Goal: Browse casually: Explore the website without a specific task or goal

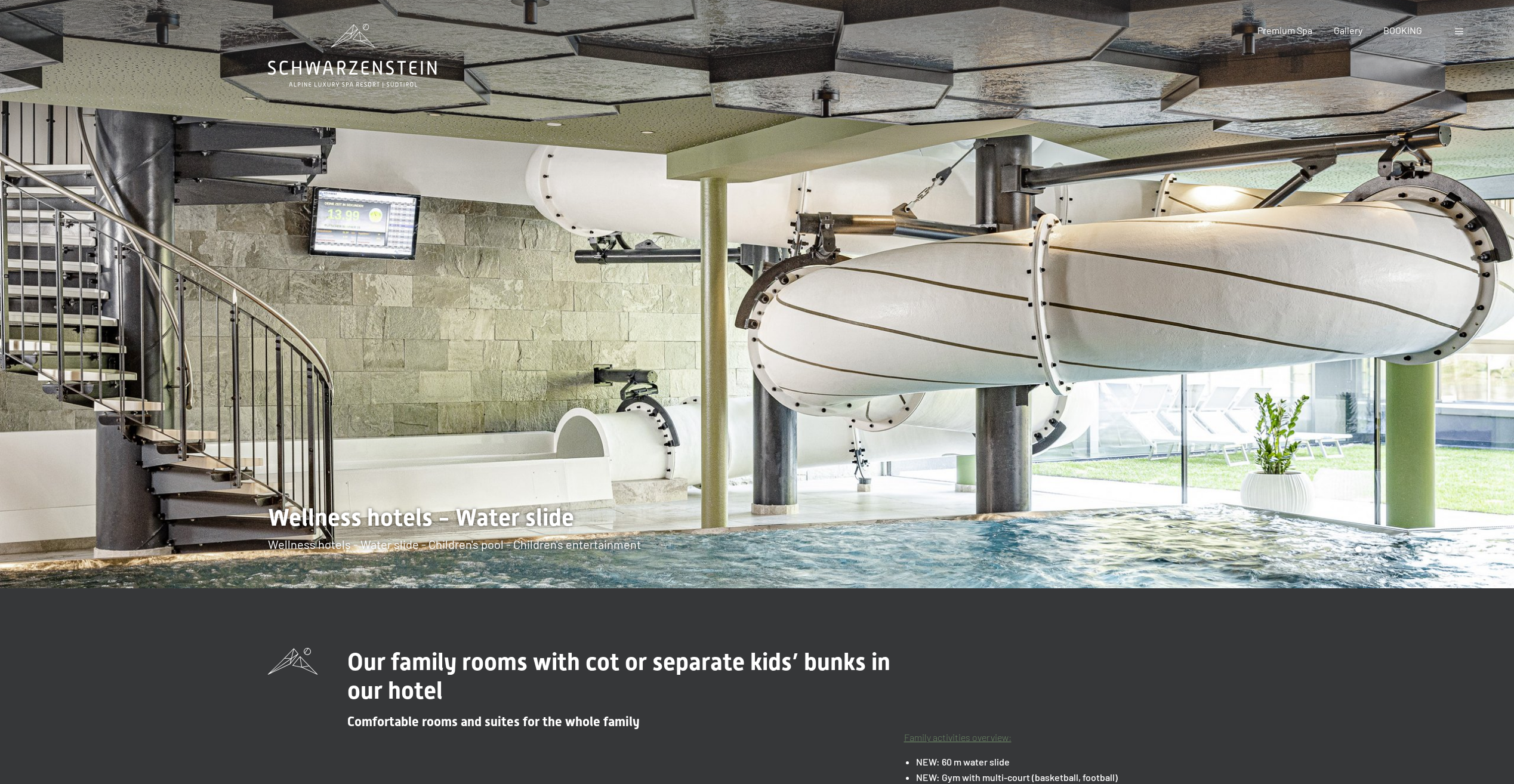
click at [1411, 363] on div at bounding box center [1136, 294] width 757 height 588
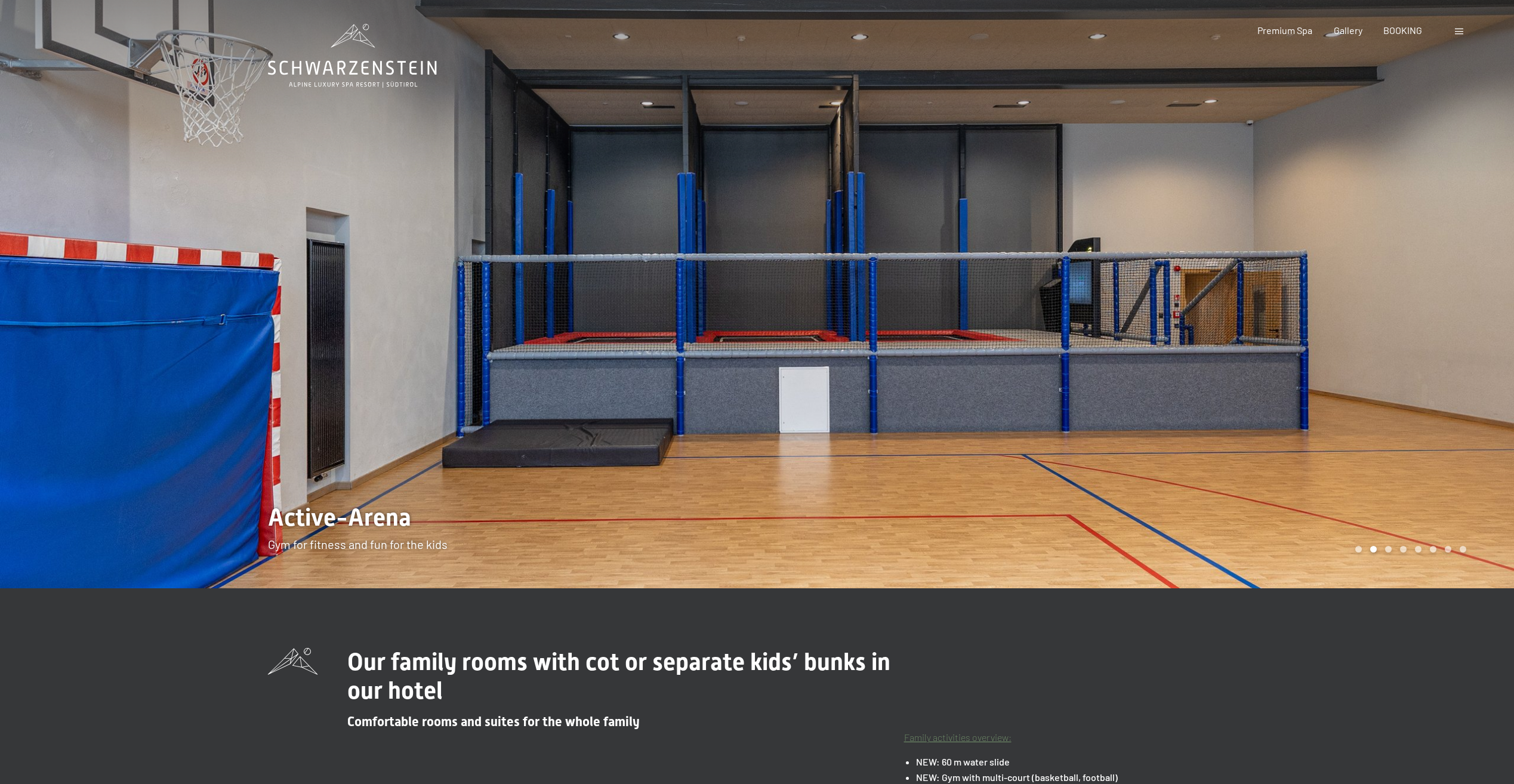
click at [1238, 348] on div at bounding box center [1136, 294] width 757 height 588
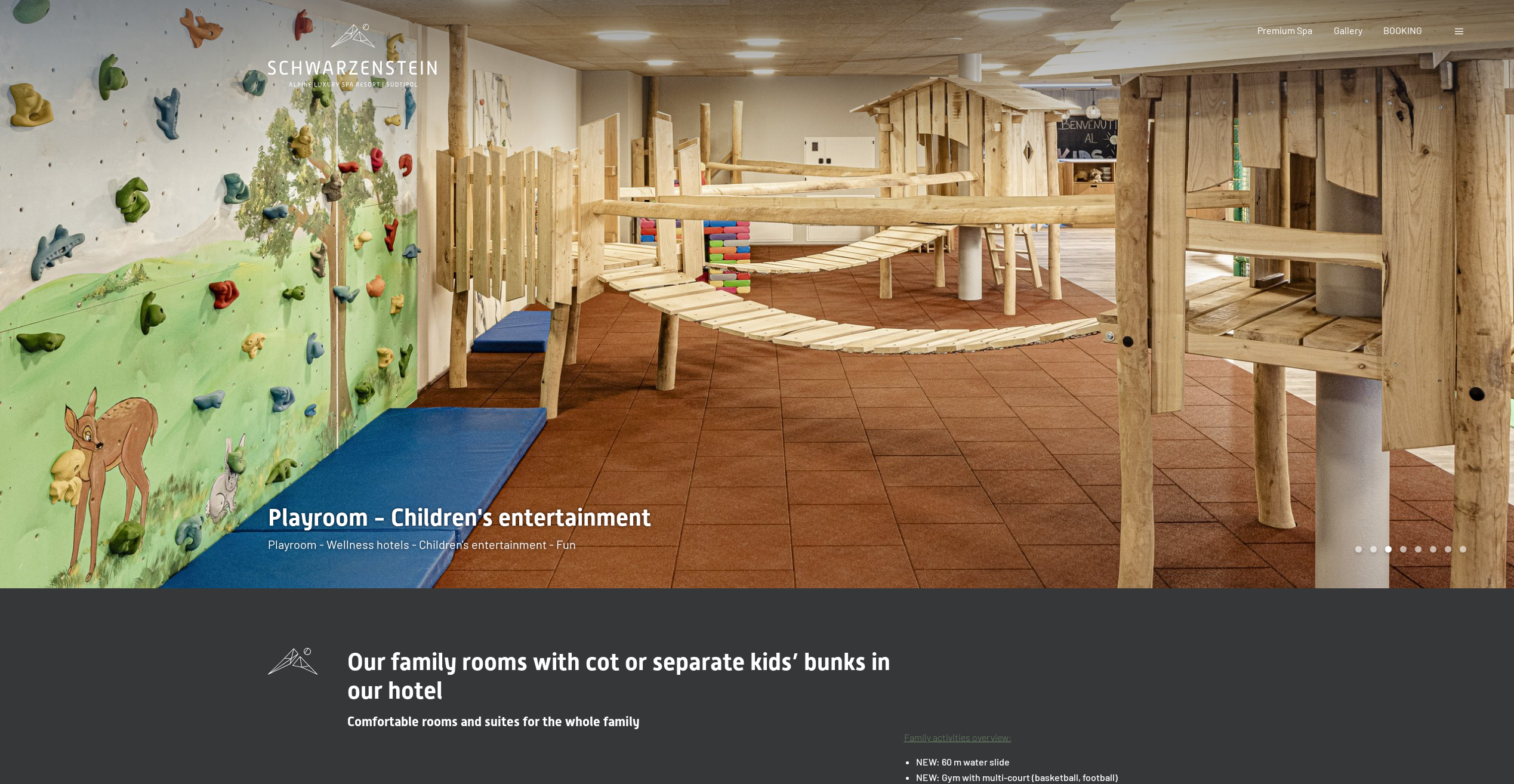
click at [1229, 348] on div at bounding box center [1136, 294] width 757 height 588
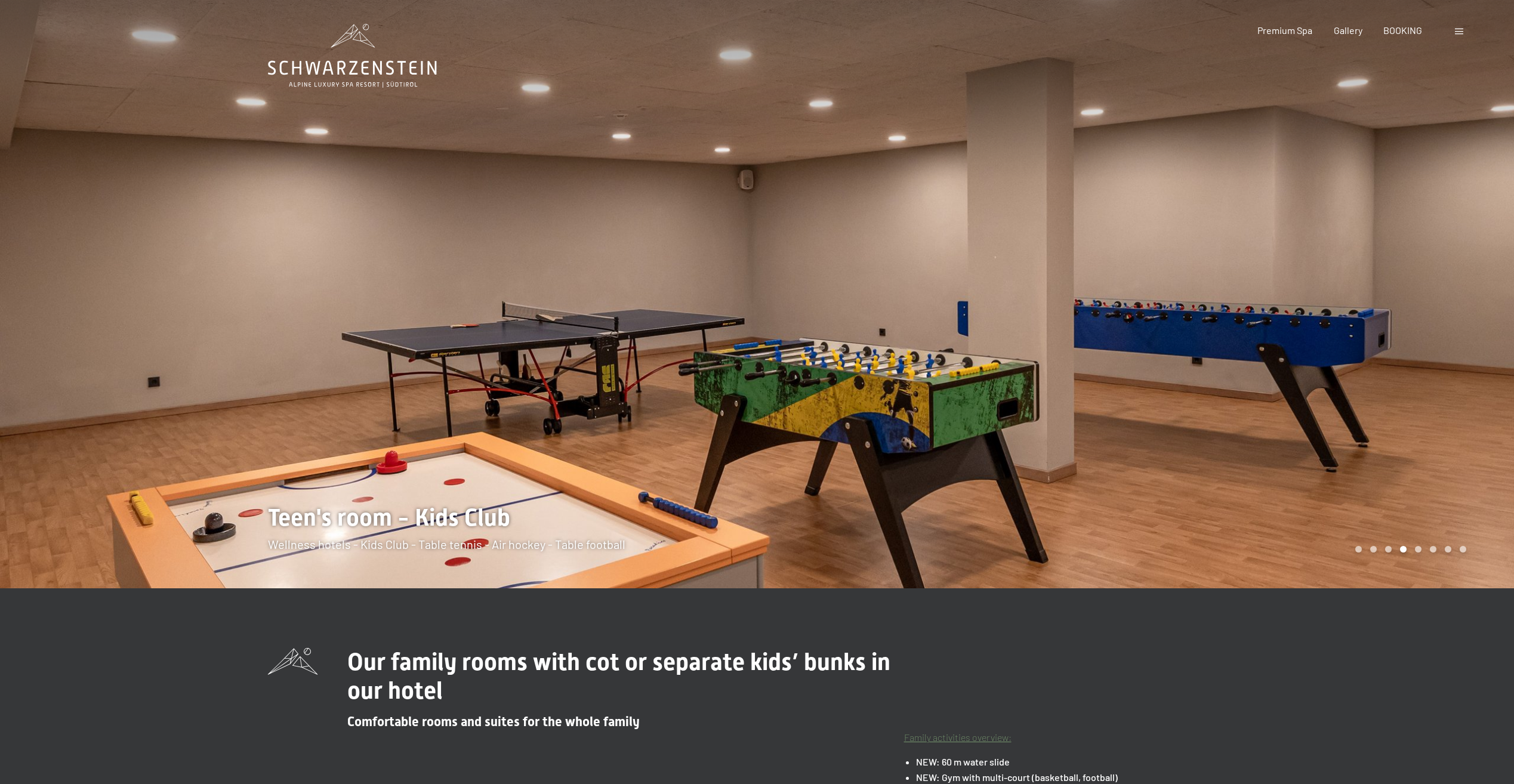
click at [1363, 309] on div at bounding box center [1136, 294] width 757 height 588
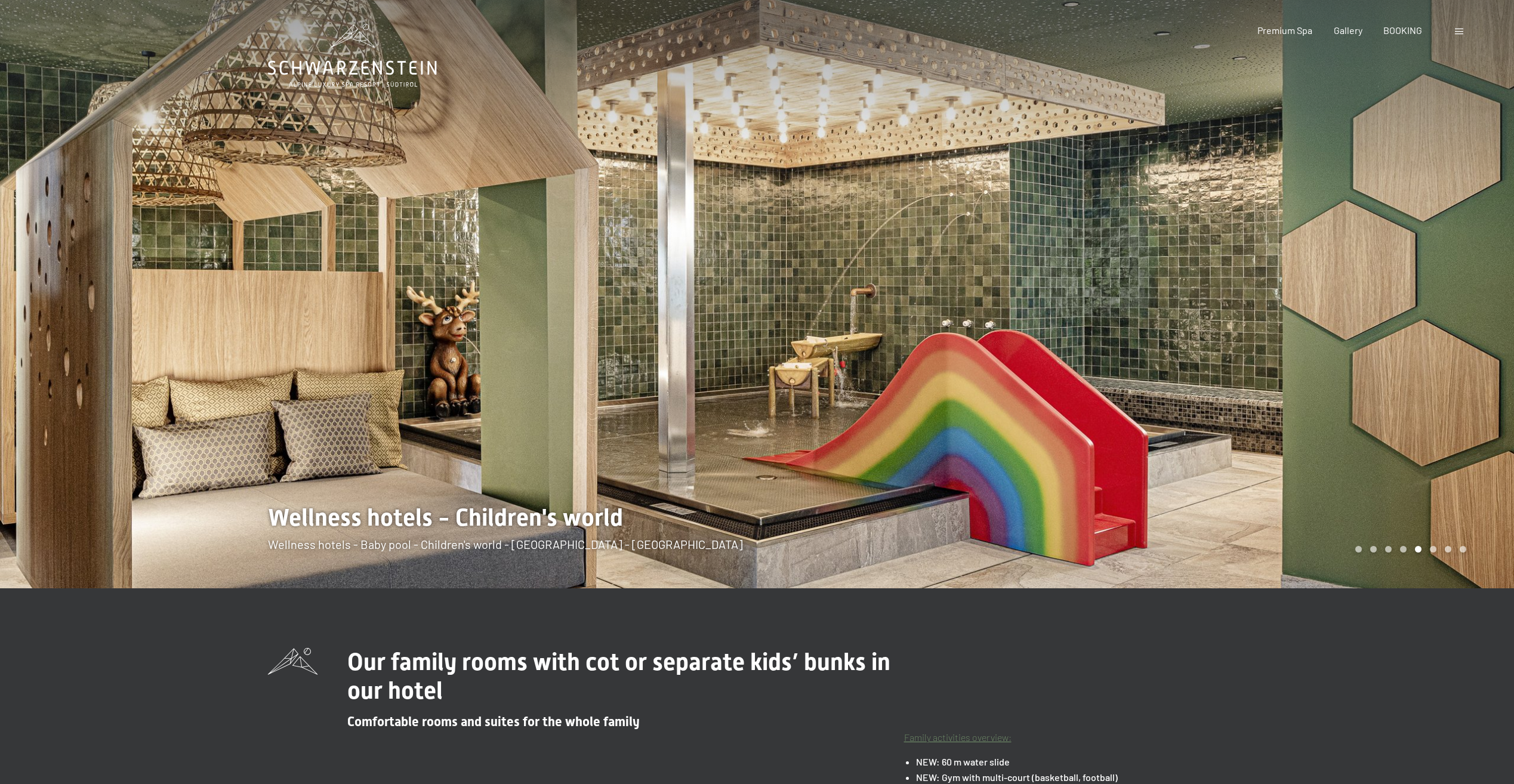
click at [1346, 335] on div at bounding box center [1136, 294] width 757 height 588
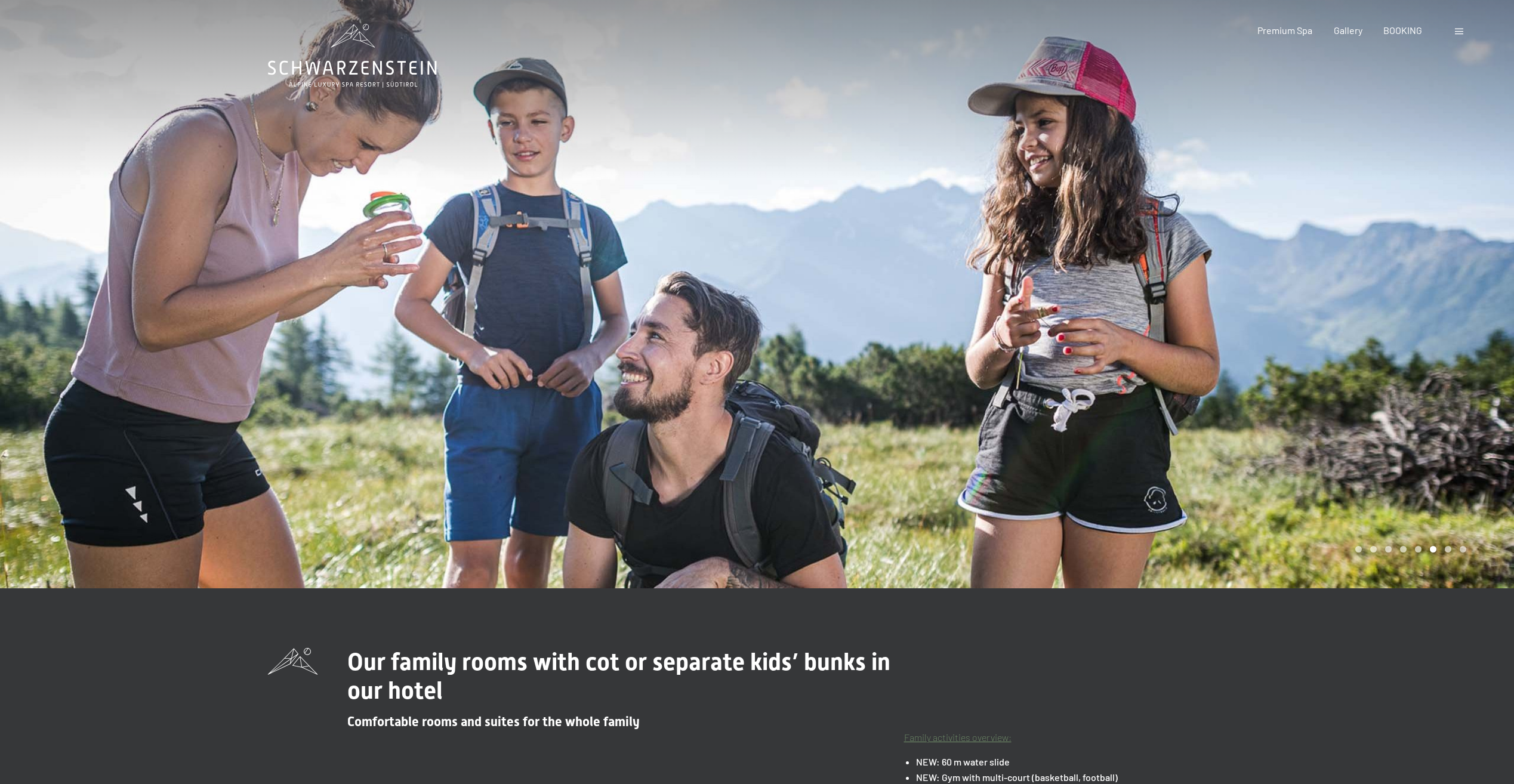
click at [89, 303] on div at bounding box center [378, 294] width 757 height 588
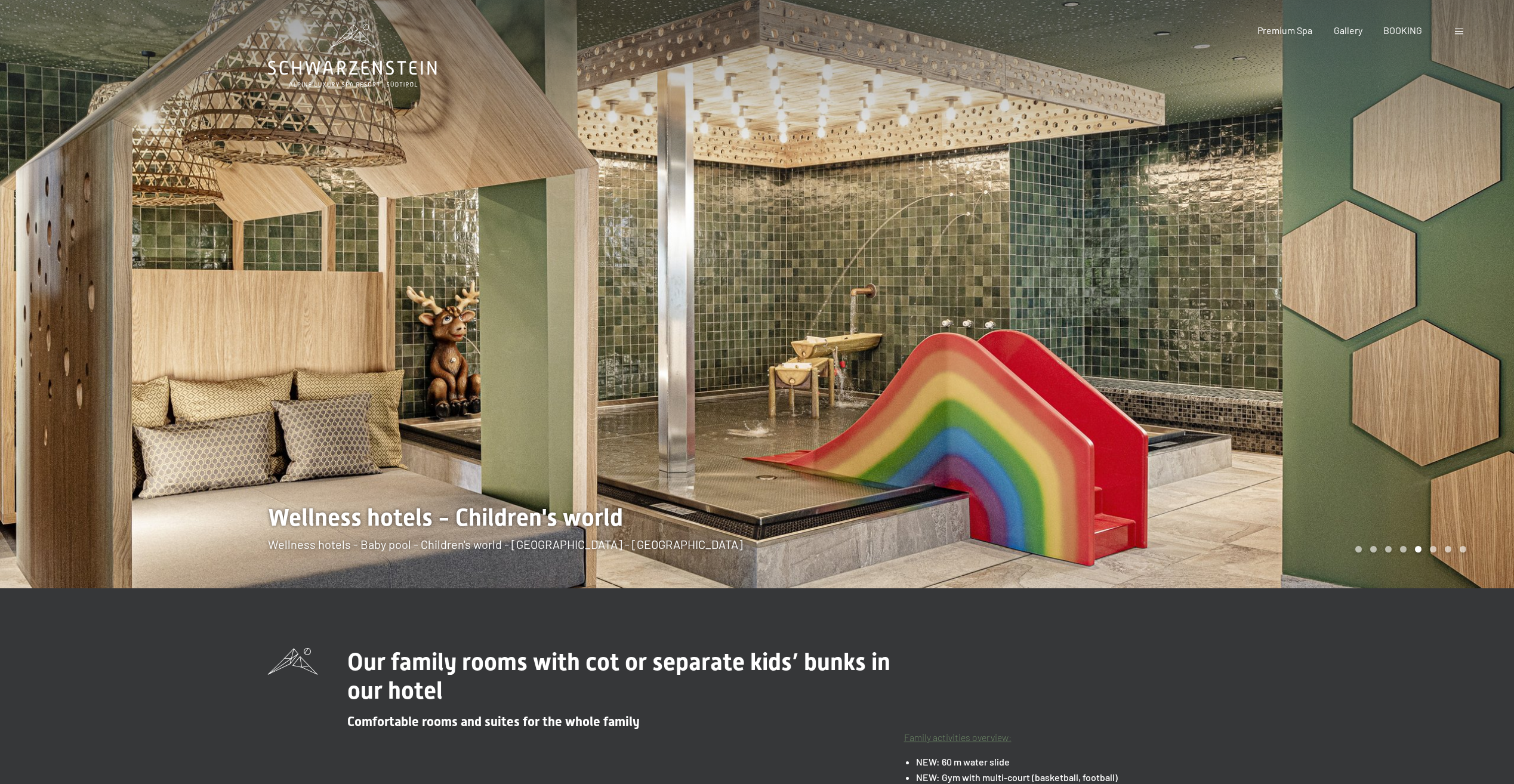
click at [1408, 318] on div at bounding box center [1136, 294] width 757 height 588
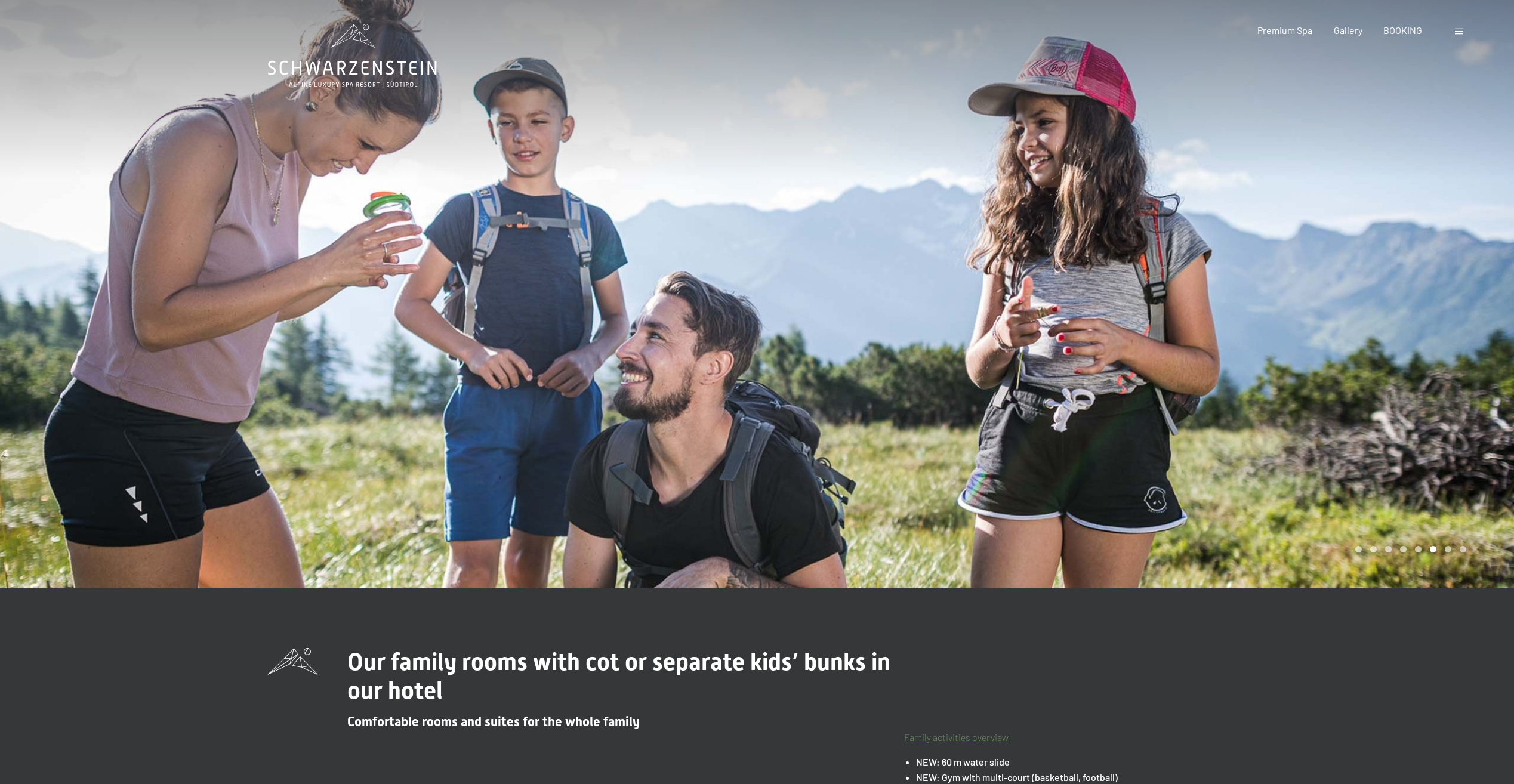
click at [1408, 318] on div at bounding box center [1136, 294] width 757 height 588
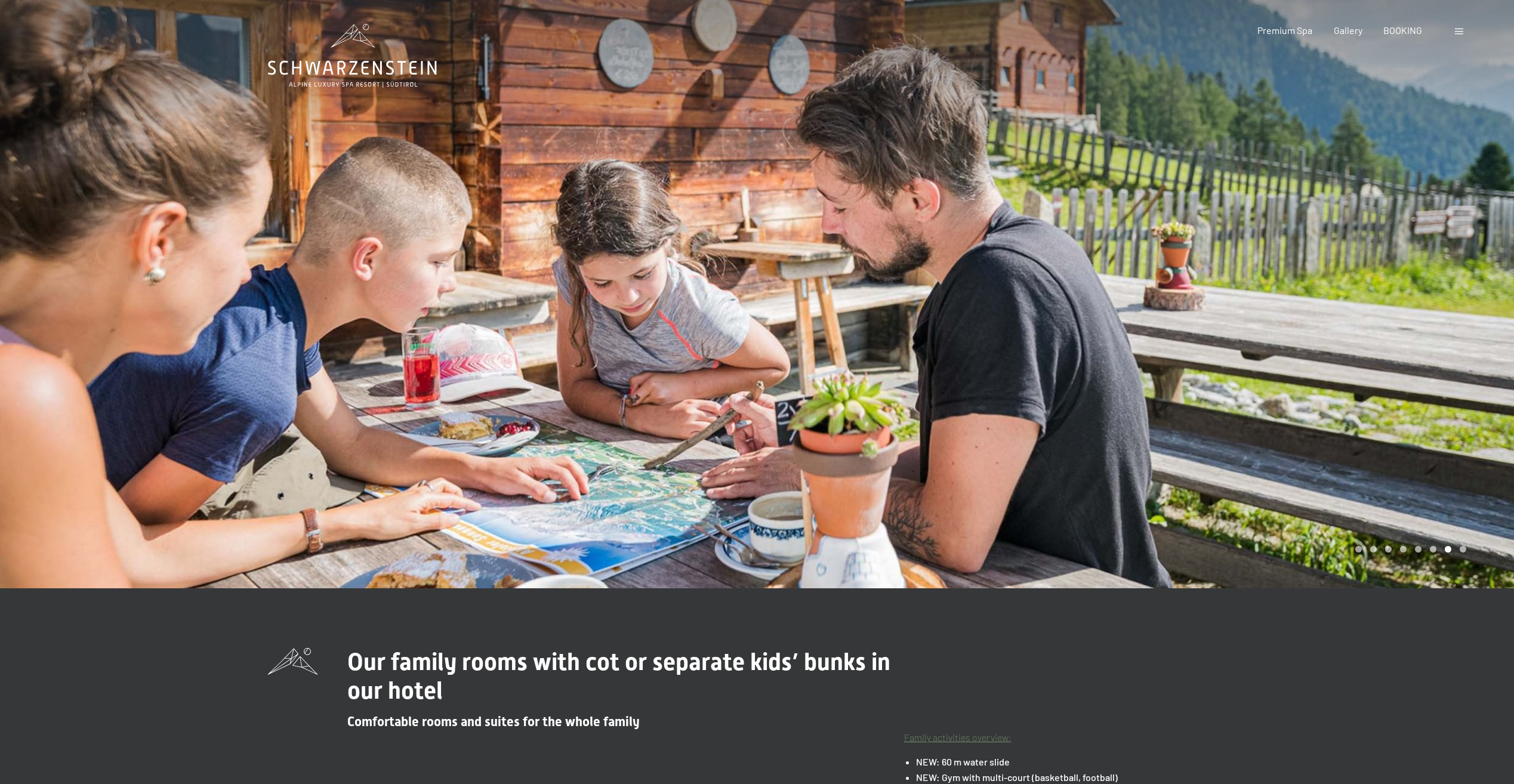
click at [1408, 318] on div at bounding box center [1136, 294] width 757 height 588
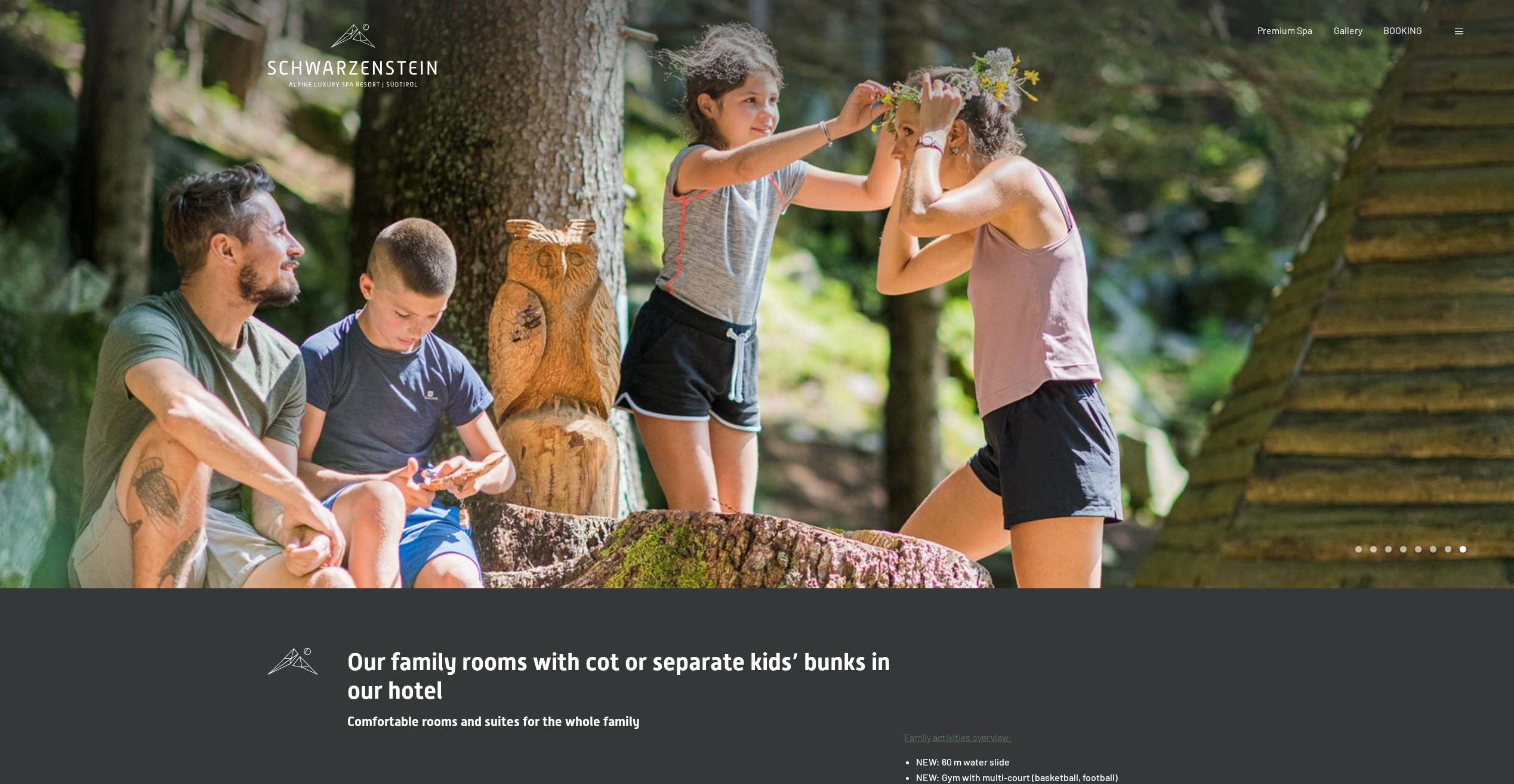
click at [1408, 318] on div at bounding box center [1136, 294] width 757 height 588
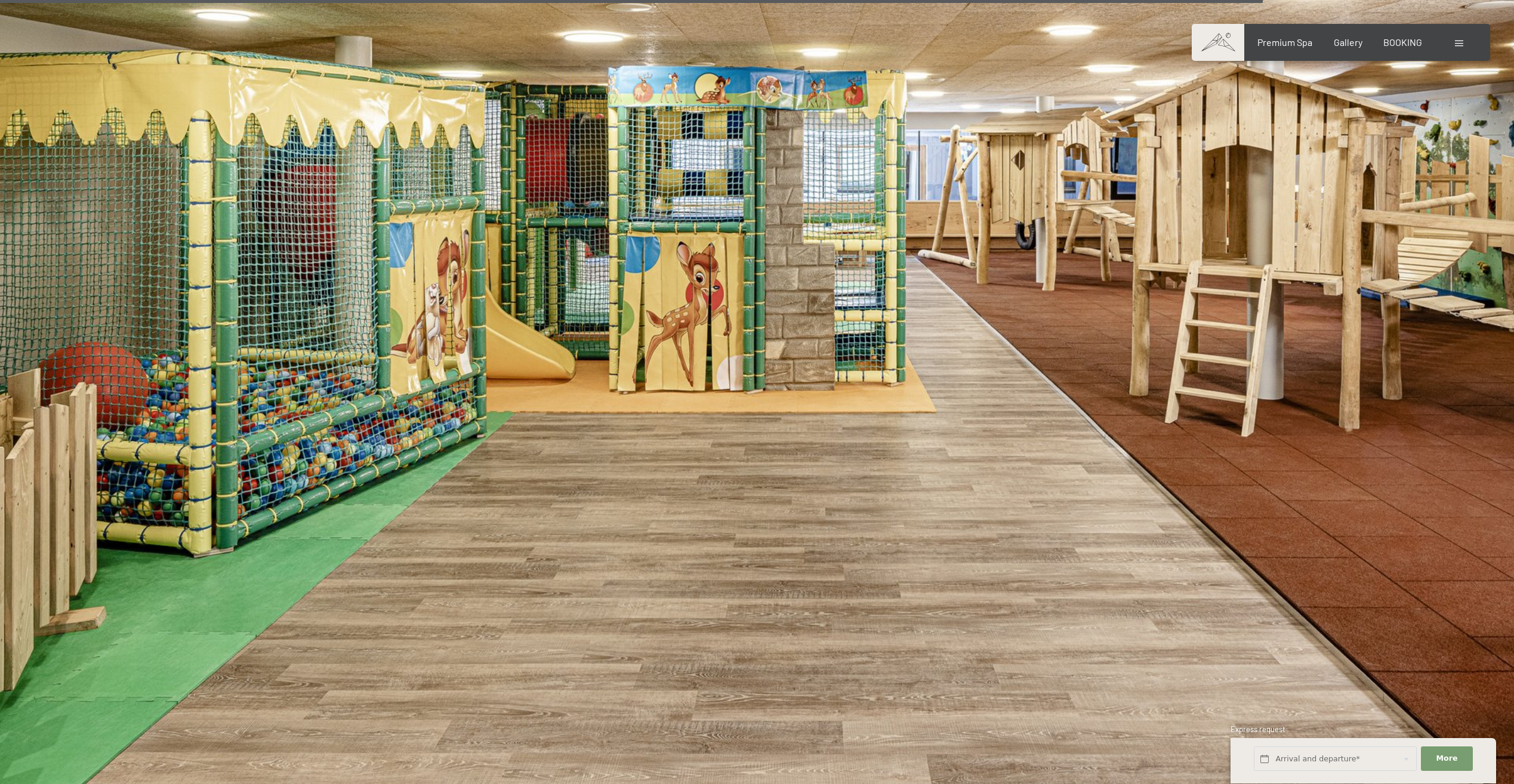
scroll to position [4444, 0]
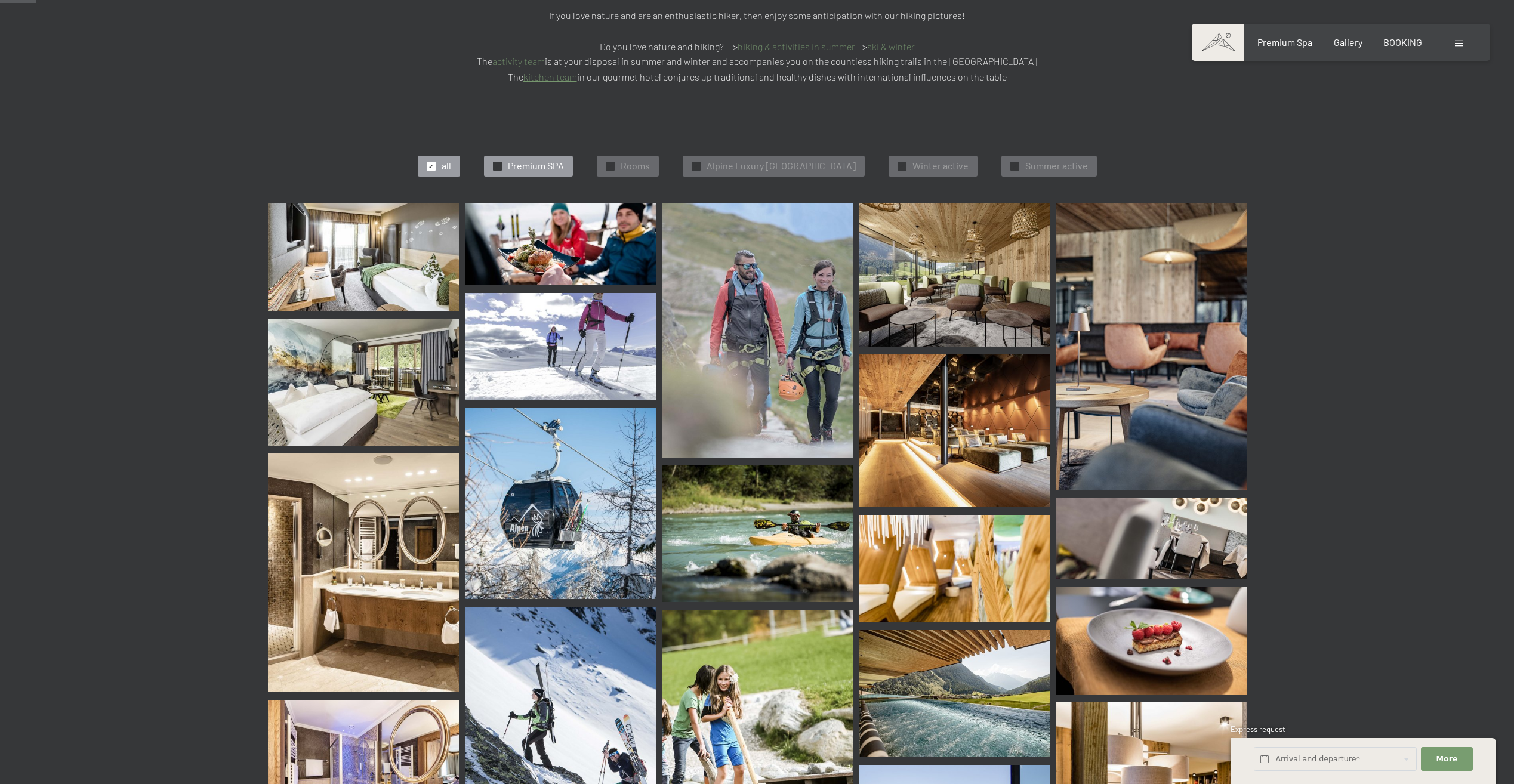
click at [495, 162] on span "✓" at bounding box center [497, 166] width 5 height 9
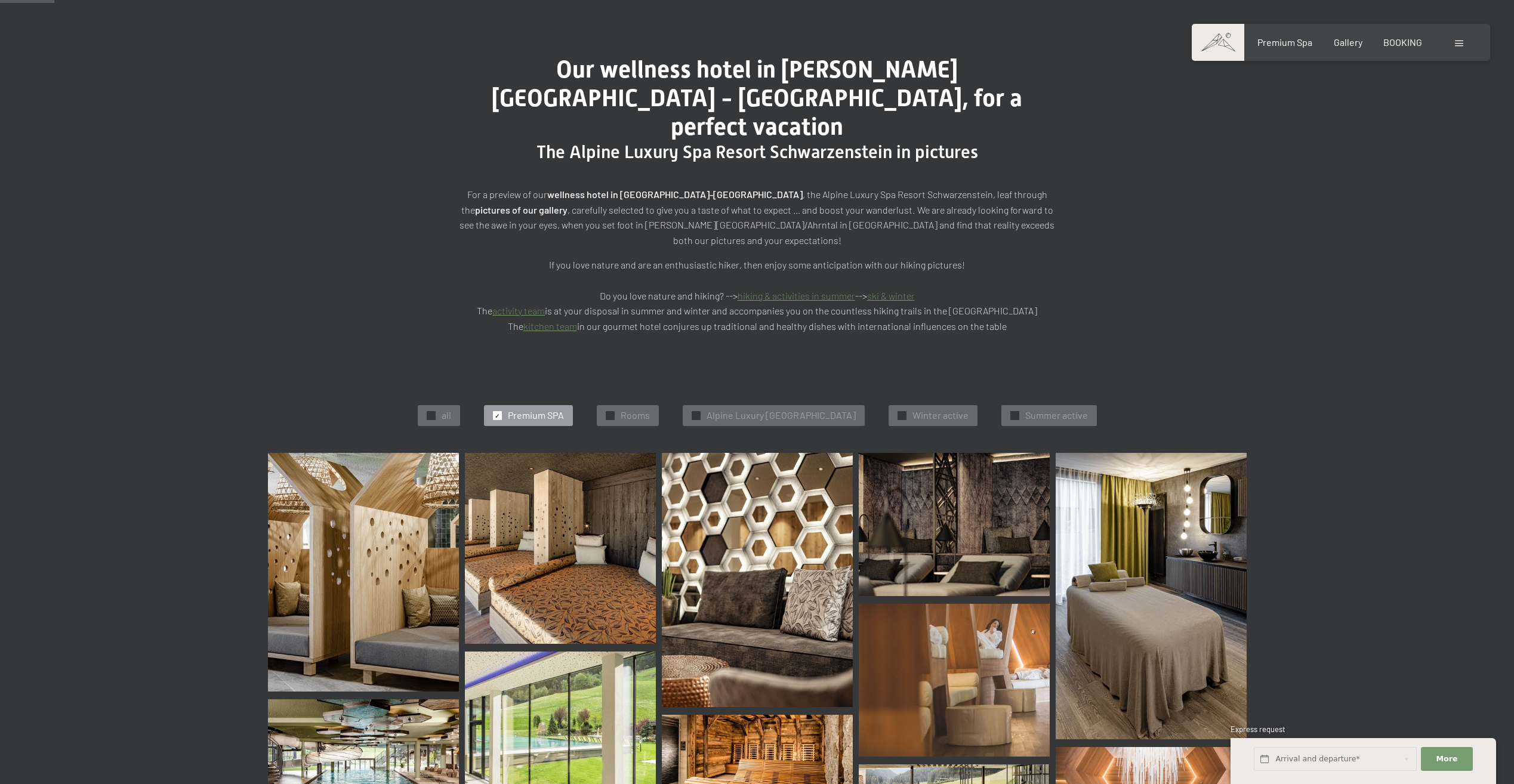
scroll to position [2, 0]
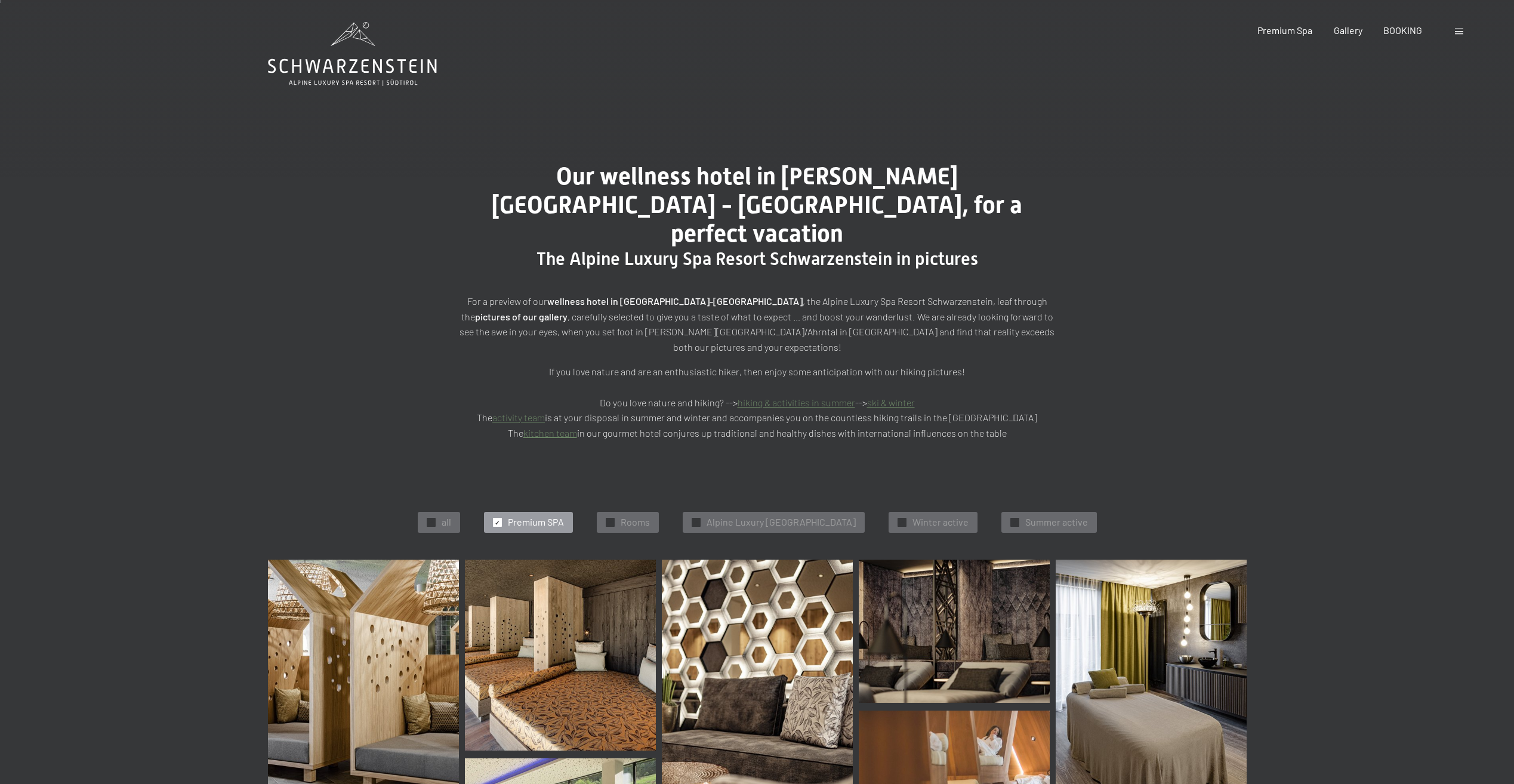
click at [561, 173] on span "Our wellness hotel in [PERSON_NAME][GEOGRAPHIC_DATA] - [GEOGRAPHIC_DATA], for a…" at bounding box center [757, 204] width 531 height 85
